Goal: Information Seeking & Learning: Learn about a topic

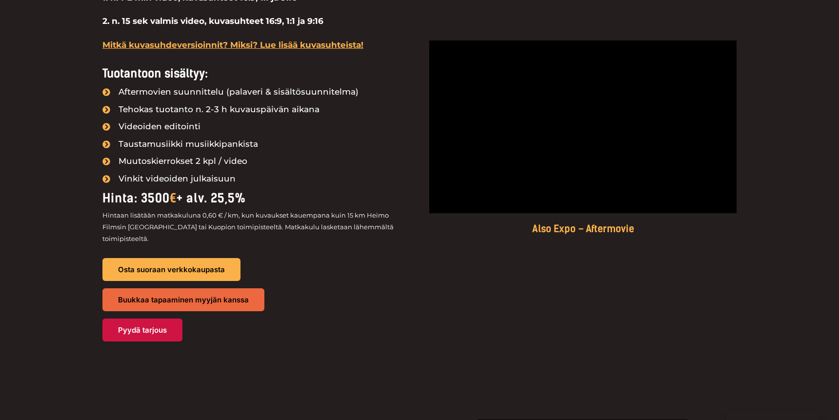
scroll to position [1021, 0]
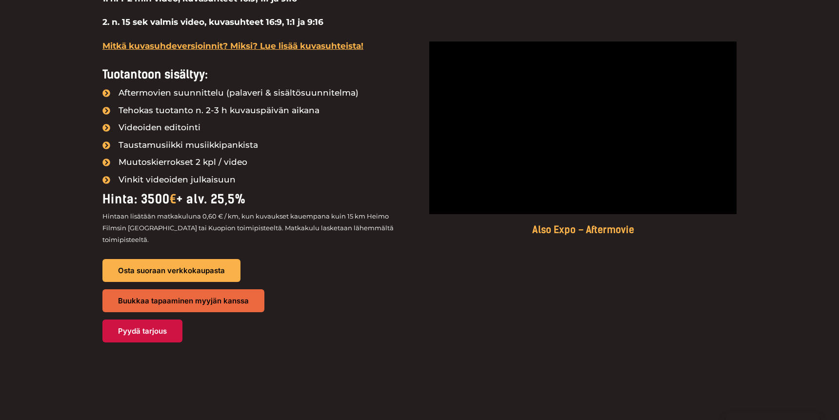
click at [106, 127] on icon at bounding box center [106, 128] width 8 height 8
click at [137, 144] on span "Taustamusiikki musiikkipankista" at bounding box center [187, 146] width 142 height 16
click at [201, 155] on span "Muutoskierrokset 2 kpl / video" at bounding box center [181, 163] width 131 height 16
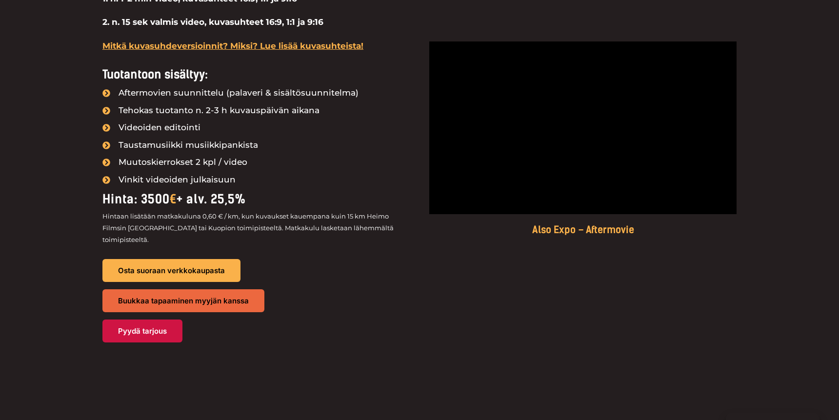
click at [197, 170] on li "Muutoskierrokset 2 kpl / video" at bounding box center [255, 163] width 307 height 17
click at [197, 182] on span "Vinkit videoiden julkaisuun" at bounding box center [176, 180] width 120 height 16
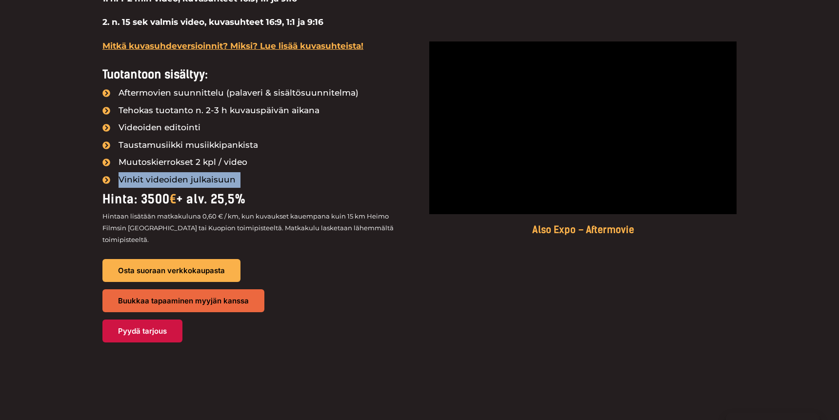
click at [197, 182] on span "Vinkit videoiden julkaisuun" at bounding box center [176, 180] width 120 height 16
click at [268, 163] on li "Muutoskierrokset 2 kpl / video" at bounding box center [255, 163] width 307 height 17
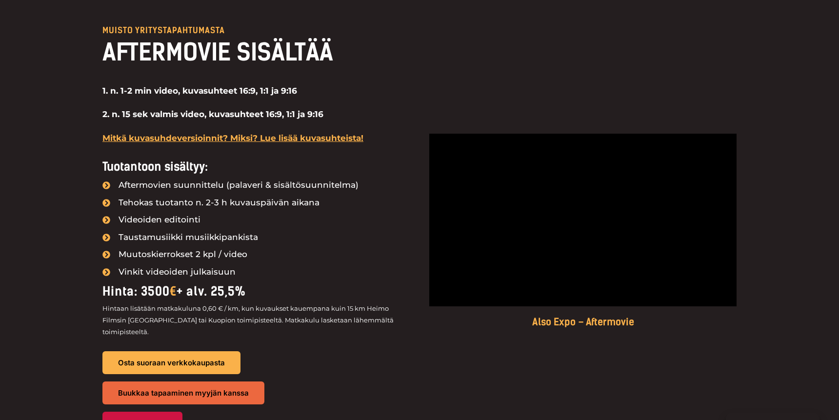
scroll to position [931, 0]
